Goal: Find specific page/section: Find specific page/section

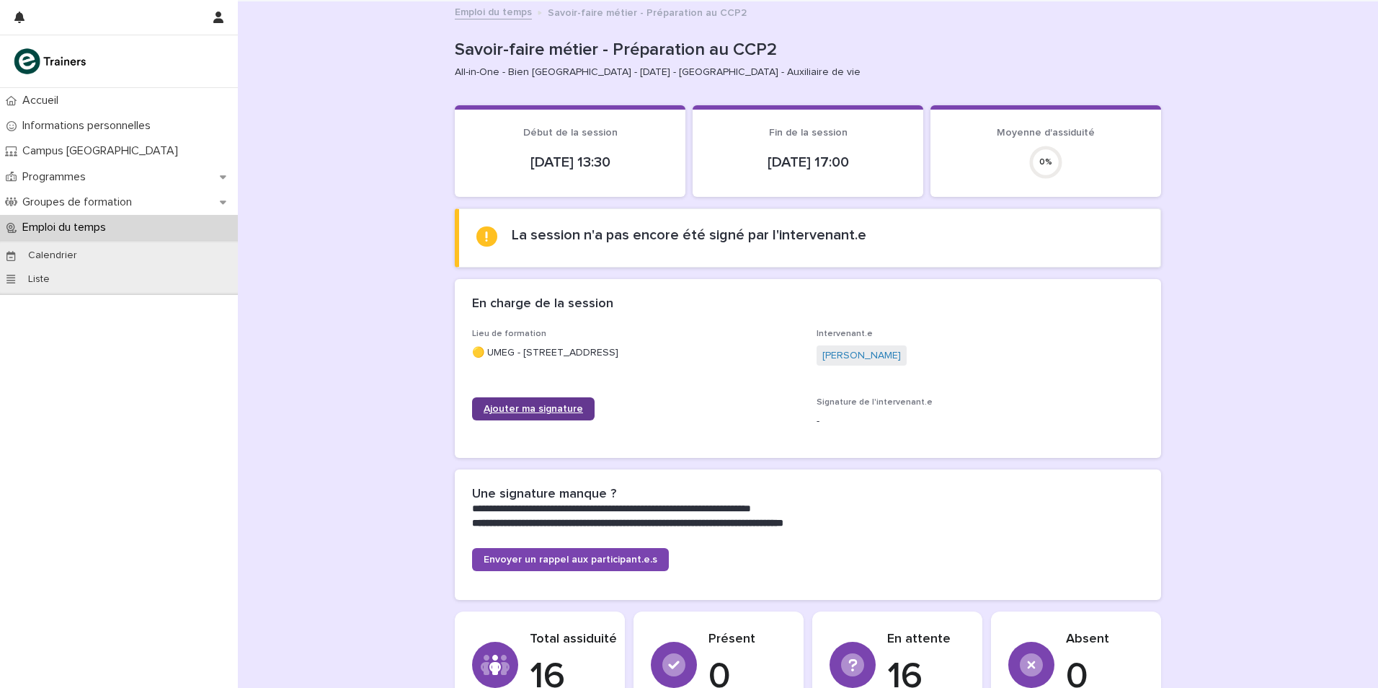
click at [548, 413] on span "Ajouter ma signature" at bounding box center [533, 409] width 99 height 10
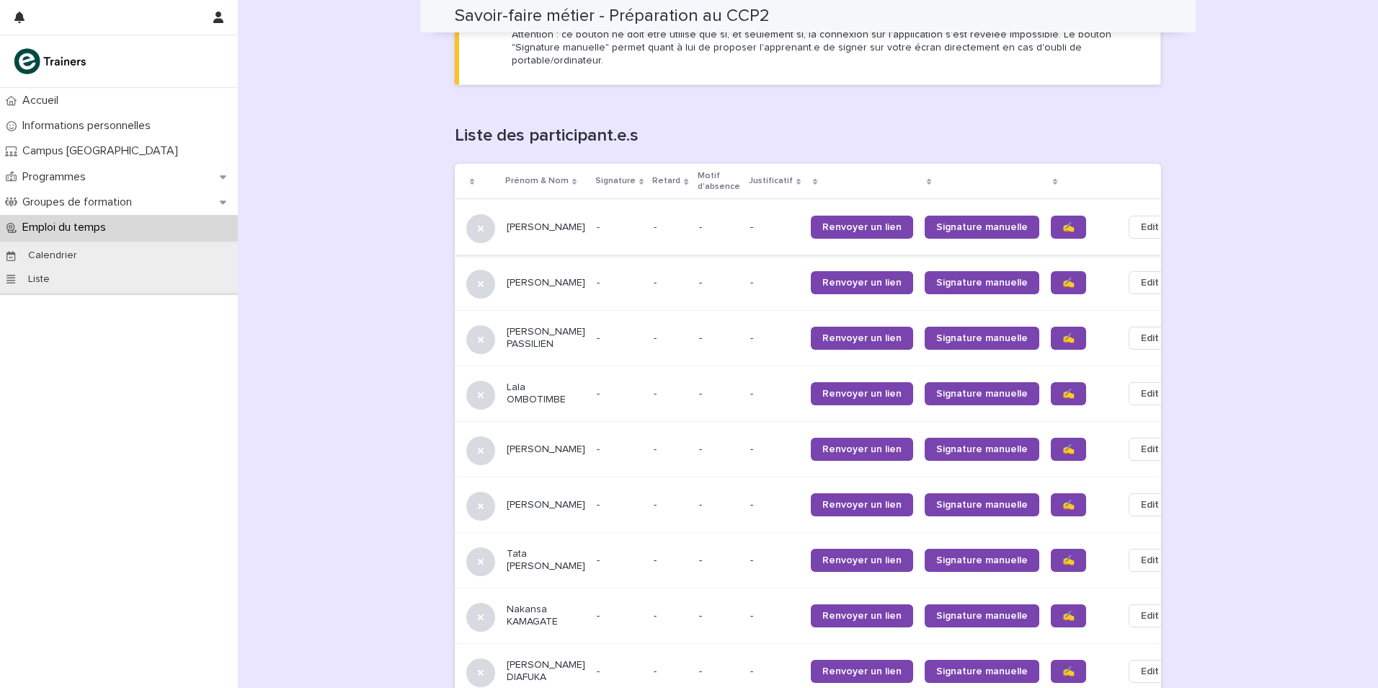
scroll to position [865, 0]
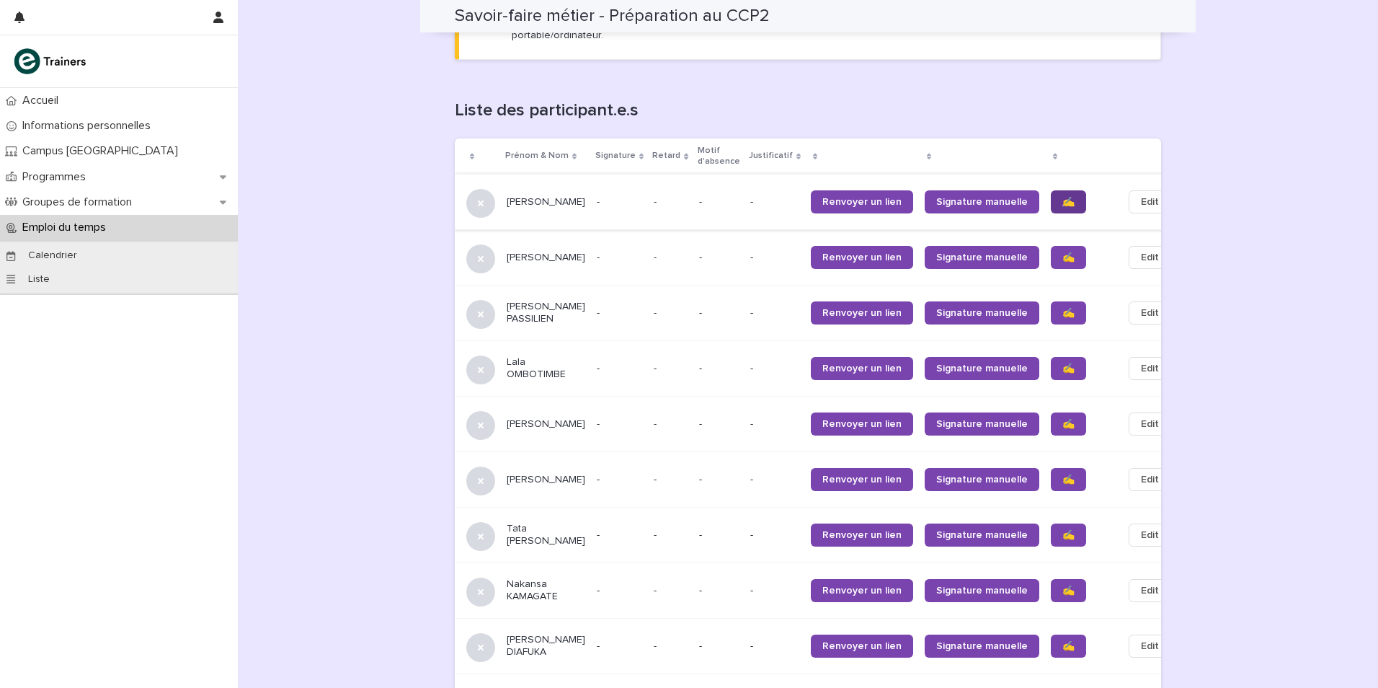
click at [1063, 197] on span "✍️" at bounding box center [1069, 202] width 12 height 10
click at [1063, 252] on span "✍️" at bounding box center [1069, 257] width 12 height 10
click at [1063, 308] on span "✍️" at bounding box center [1069, 313] width 12 height 10
click at [1063, 363] on span "✍️" at bounding box center [1069, 368] width 12 height 10
click at [1063, 419] on span "✍️" at bounding box center [1069, 424] width 12 height 10
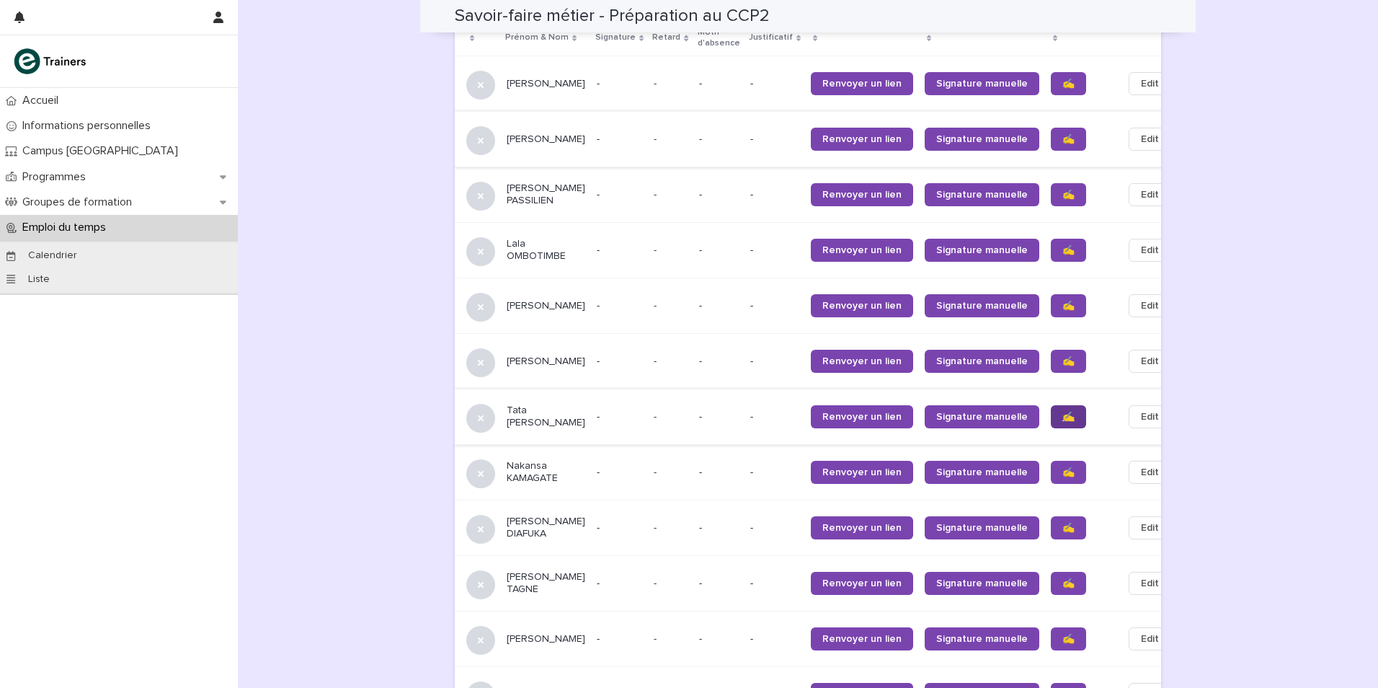
scroll to position [1009, 0]
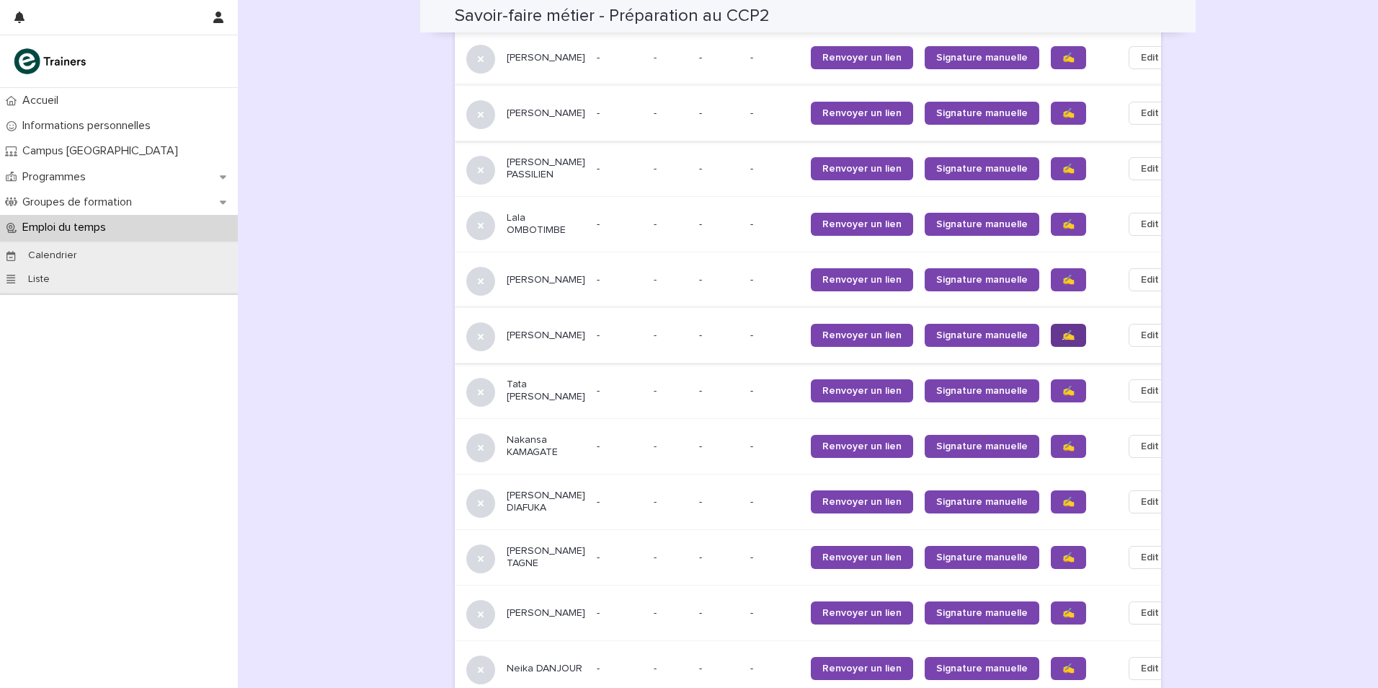
click at [1051, 325] on link "✍️" at bounding box center [1068, 335] width 35 height 23
click at [1063, 441] on span "✍️" at bounding box center [1069, 446] width 12 height 10
click at [1063, 497] on span "✍️" at bounding box center [1069, 502] width 12 height 10
click at [1051, 549] on link "✍️" at bounding box center [1068, 557] width 35 height 23
click at [1063, 611] on span "✍️" at bounding box center [1069, 613] width 12 height 10
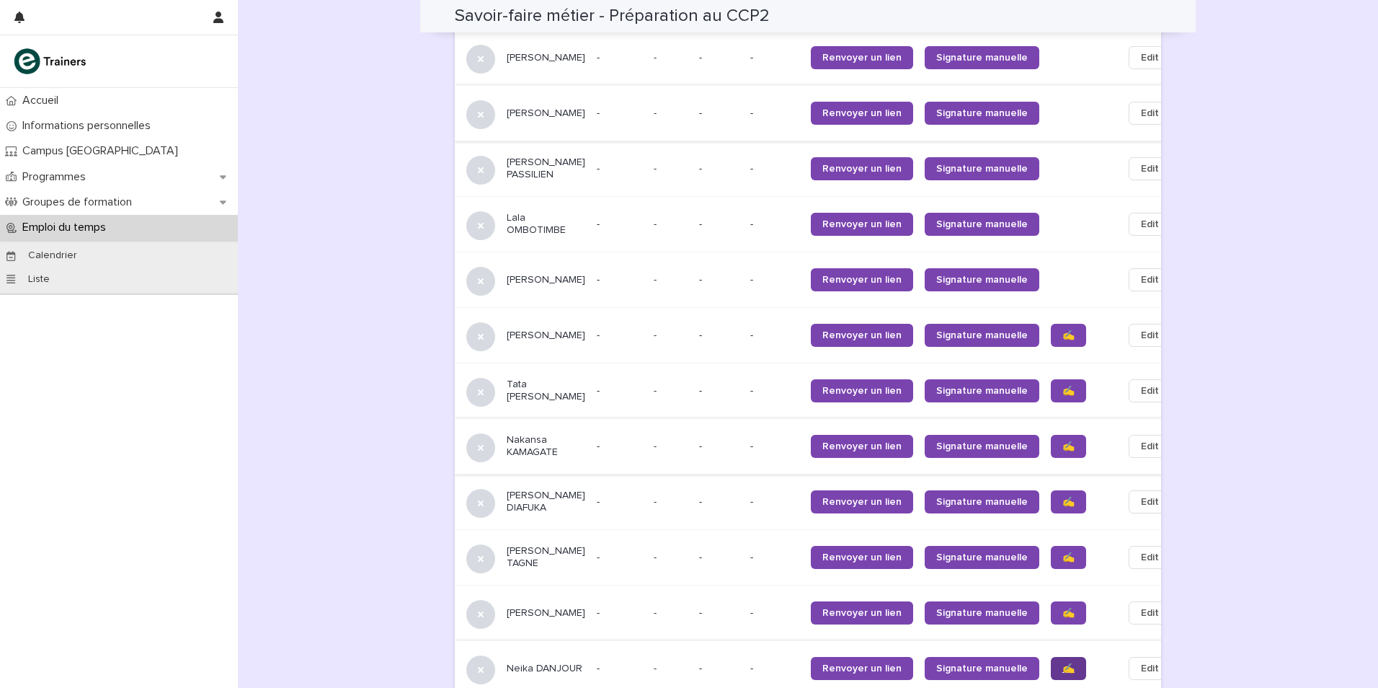
click at [1063, 665] on span "✍️" at bounding box center [1069, 668] width 12 height 10
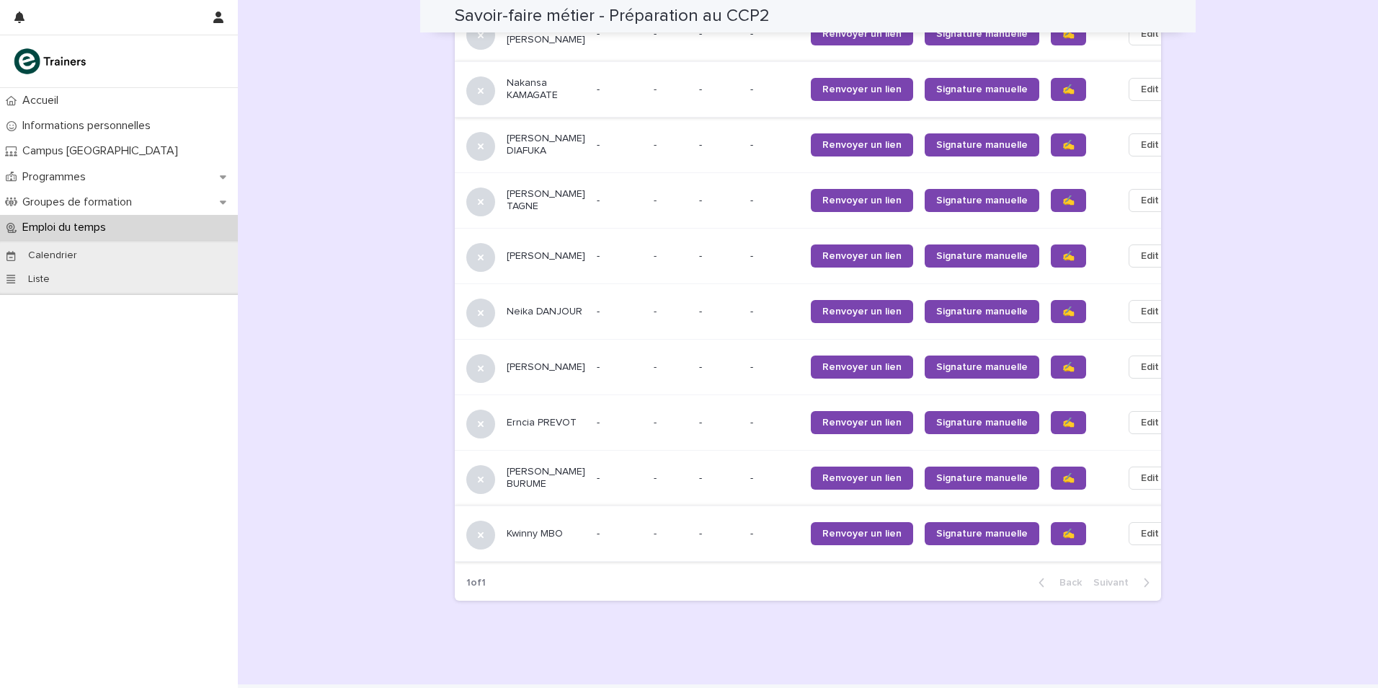
scroll to position [1370, 0]
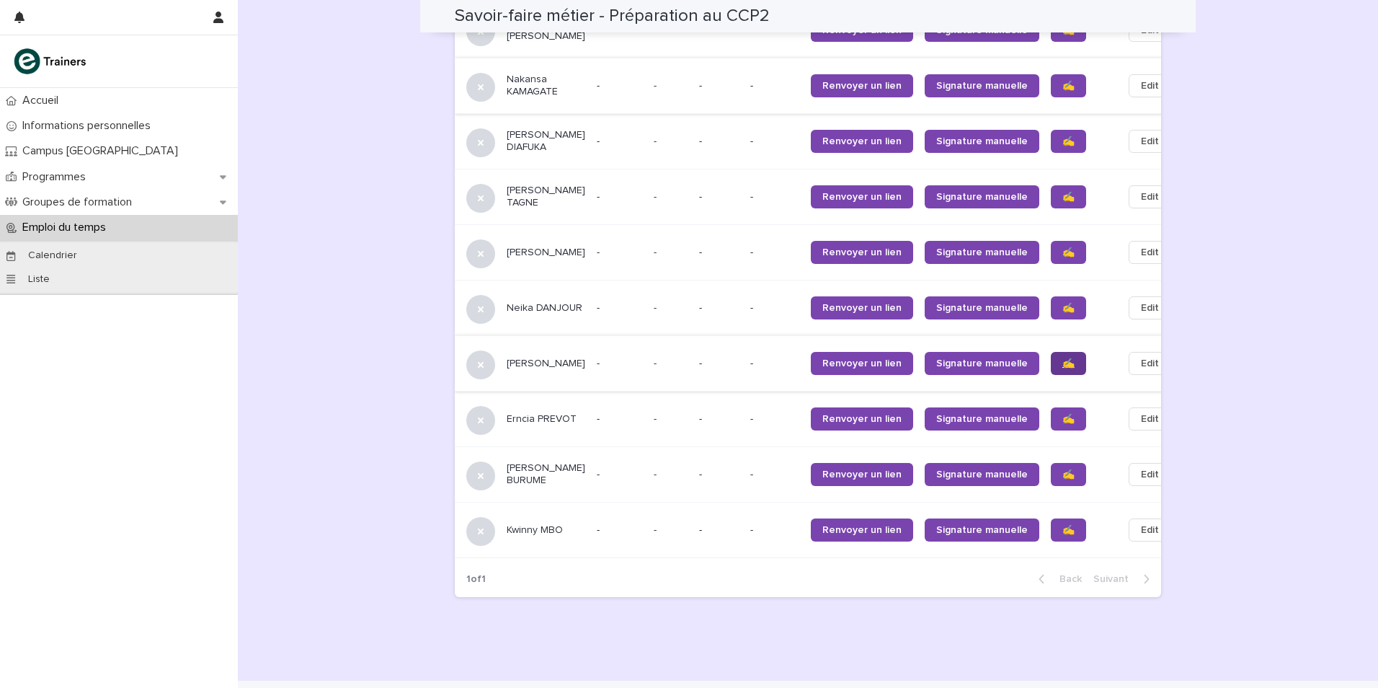
click at [1063, 364] on span "✍️" at bounding box center [1069, 363] width 12 height 10
click at [1063, 416] on span "✍️" at bounding box center [1069, 419] width 12 height 10
click at [1063, 475] on span "✍️" at bounding box center [1069, 474] width 12 height 10
click at [1063, 535] on span "✍️" at bounding box center [1069, 530] width 12 height 10
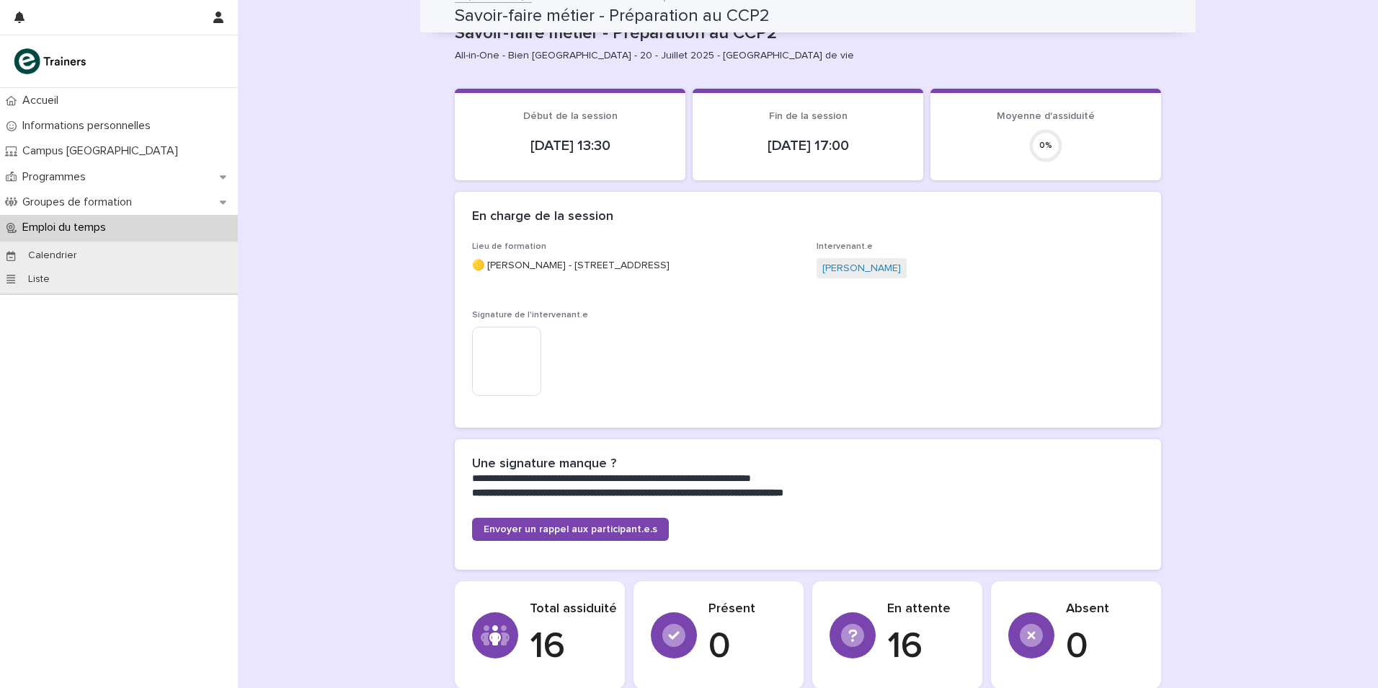
scroll to position [0, 0]
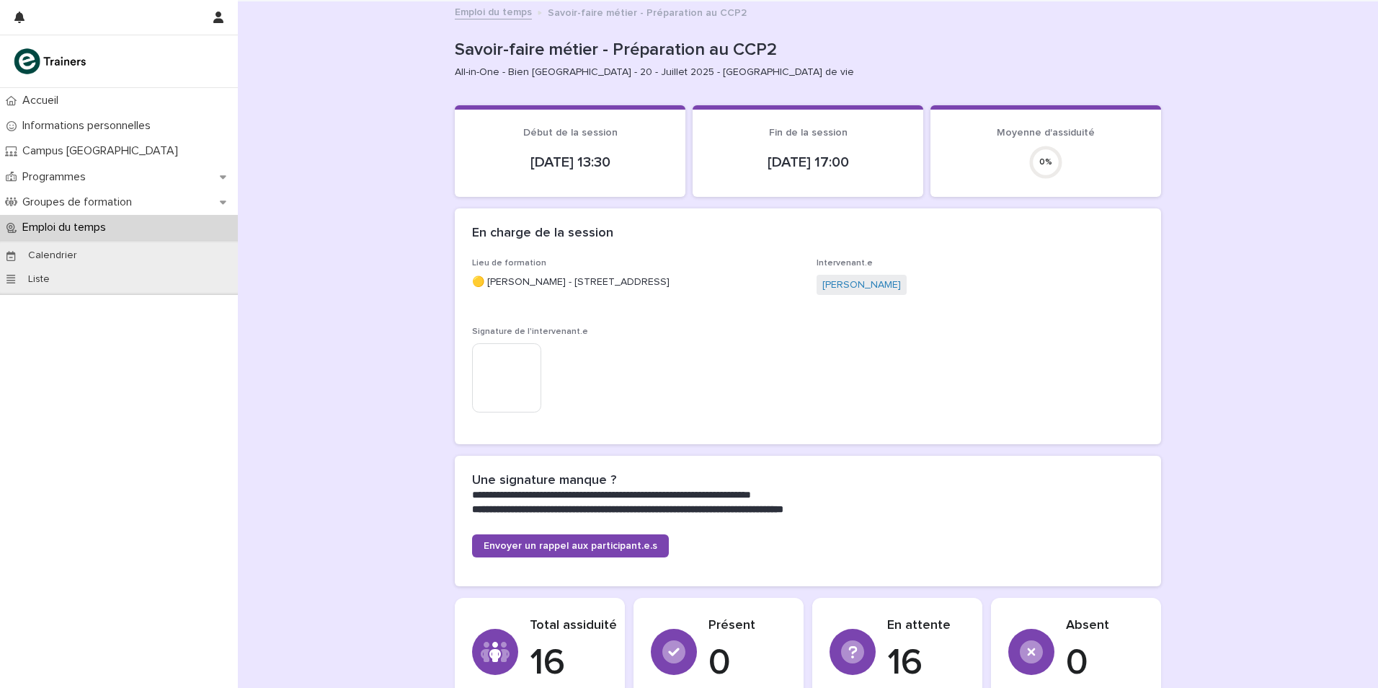
click at [94, 221] on p "Emploi du temps" at bounding box center [67, 228] width 101 height 14
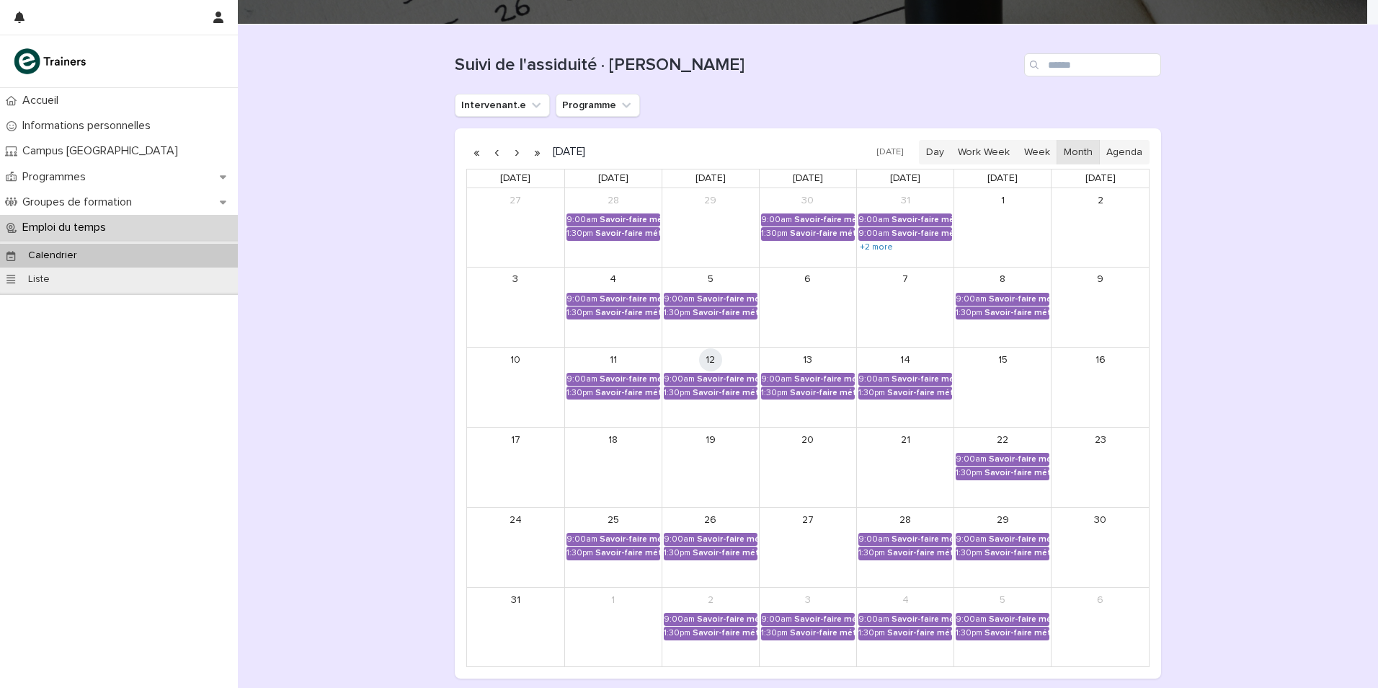
scroll to position [144, 0]
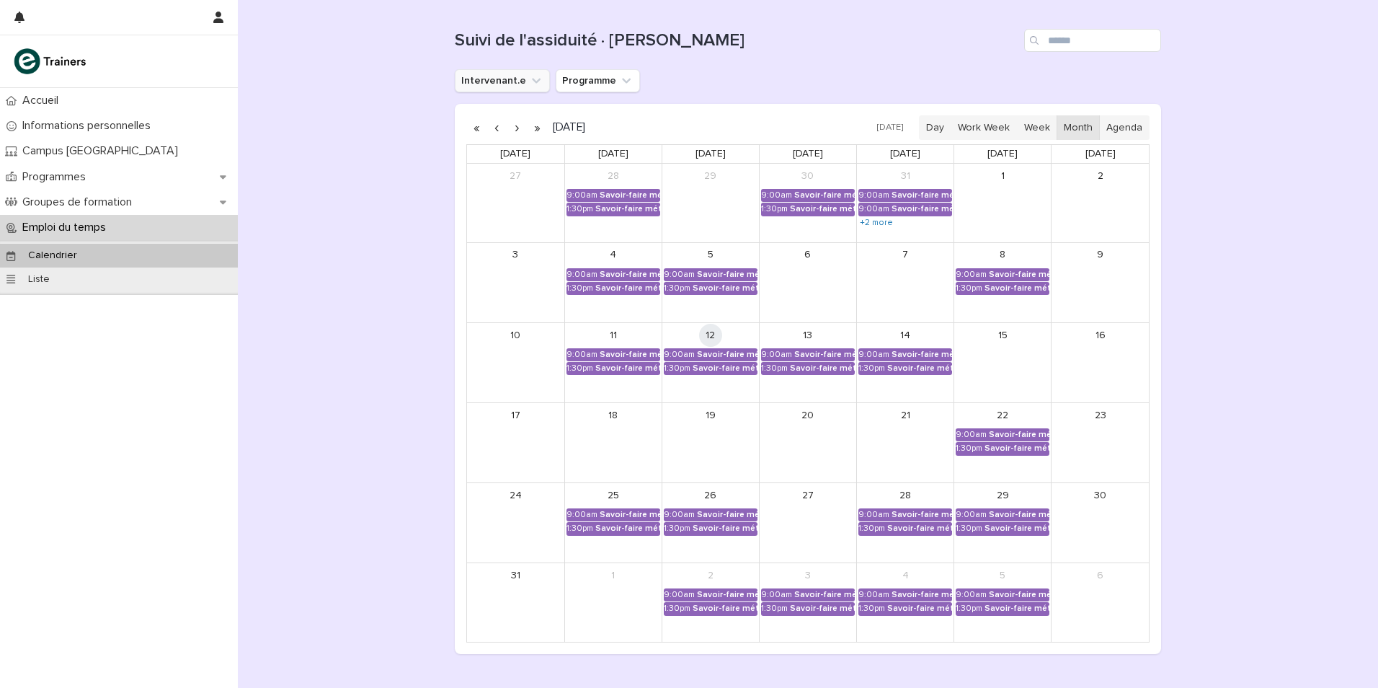
click at [529, 84] on icon "Intervenant.e" at bounding box center [536, 81] width 14 height 14
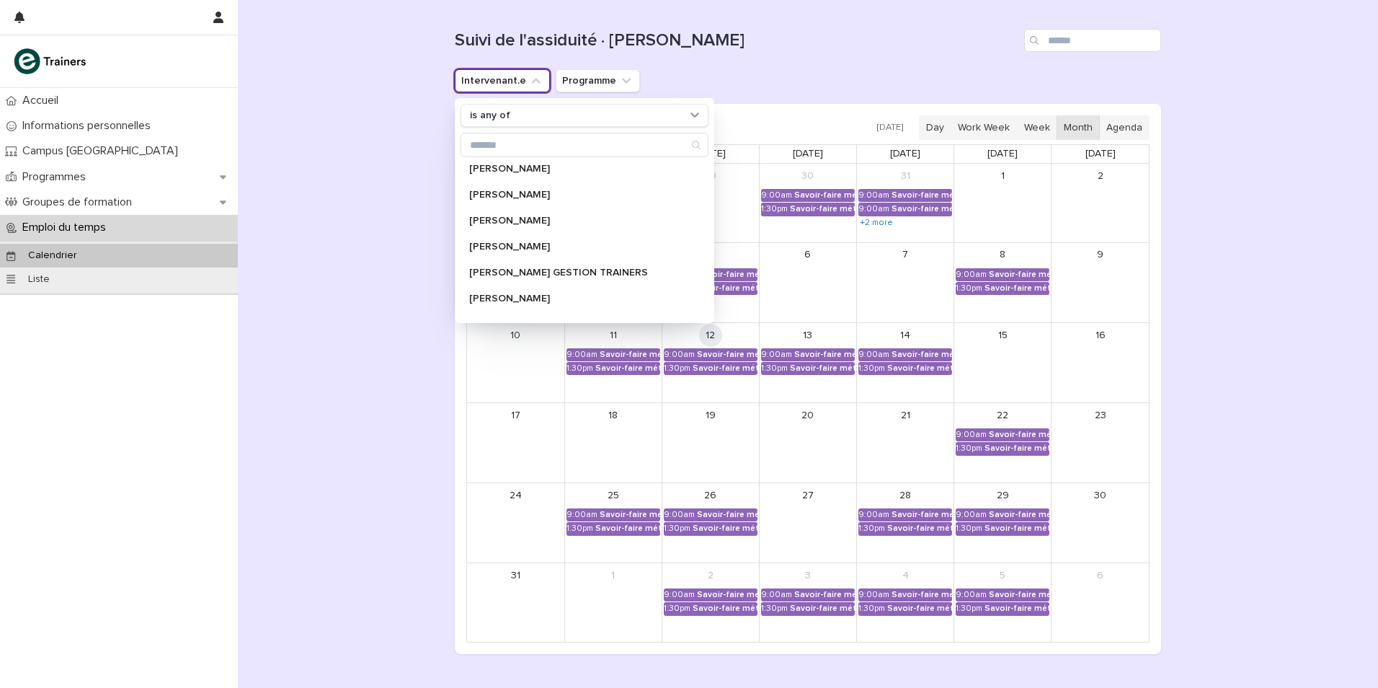
scroll to position [793, 0]
click at [790, 71] on div "Intervenant.e is any of [PERSON_NAME] [PERSON_NAME] DEMOMENT [PERSON_NAME] [PER…" at bounding box center [808, 80] width 707 height 23
